Goal: Find specific page/section

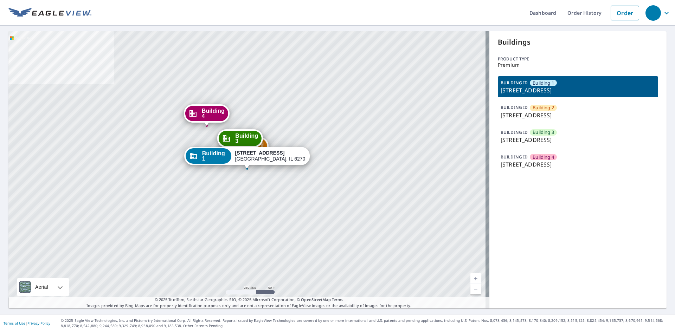
click at [545, 246] on div "Buildings Product type Premium BUILDING ID Building 1 5328 Whitetail Drive, Spr…" at bounding box center [577, 169] width 177 height 277
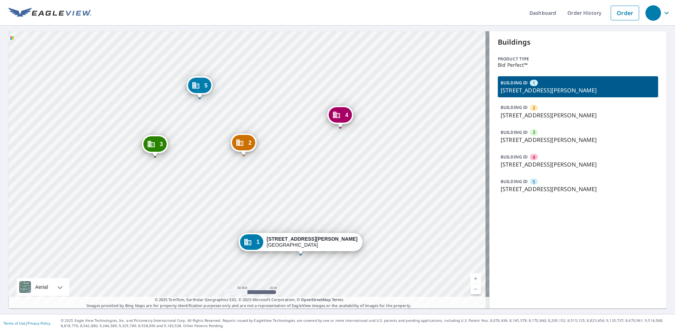
click at [447, 0] on ul "Dashboard Order History Order" at bounding box center [366, 13] width 551 height 26
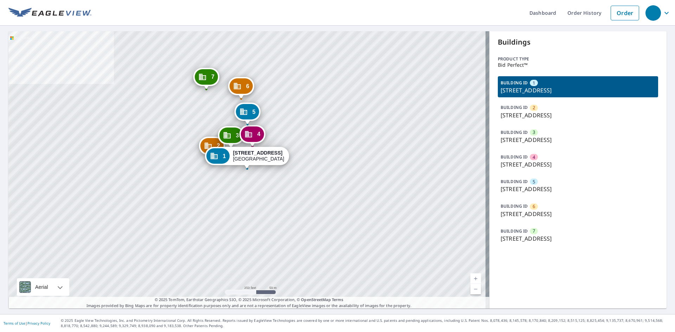
click at [547, 145] on div "BUILDING ID 3 19475 Farmington Rd, Livonia, MI, 48152" at bounding box center [578, 136] width 160 height 21
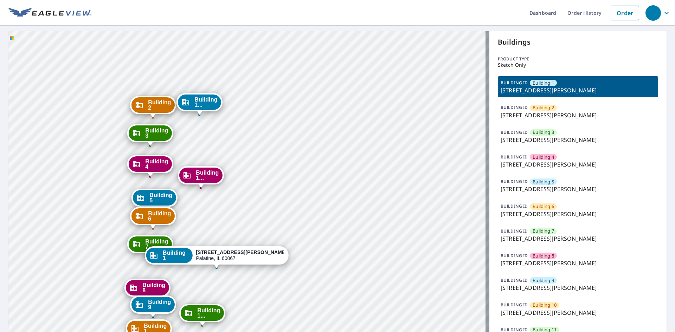
drag, startPoint x: 94, startPoint y: 223, endPoint x: 156, endPoint y: 218, distance: 62.8
click at [156, 218] on span "Building 6" at bounding box center [159, 216] width 23 height 11
